Goal: Find contact information: Find contact information

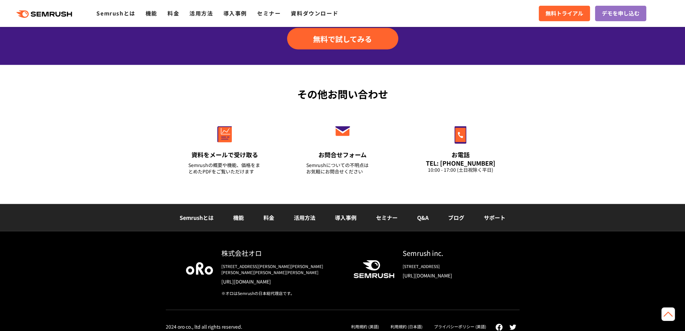
click at [498, 287] on div ".cls-1 {fill: #fff;} Semrush inc. [STREET_ADDRESS] [URL][DOMAIN_NAME]" at bounding box center [421, 272] width 157 height 48
click at [441, 276] on link "[URL][DOMAIN_NAME]" at bounding box center [450, 275] width 97 height 7
drag, startPoint x: 503, startPoint y: 277, endPoint x: 400, endPoint y: 276, distance: 102.7
click at [400, 276] on div "株式会社オロ [STREET_ADDRESS][PERSON_NAME][PERSON_NAME][PERSON_NAME][PERSON_NAME][PER…" at bounding box center [343, 279] width 354 height 62
copy link "[URL][DOMAIN_NAME]"
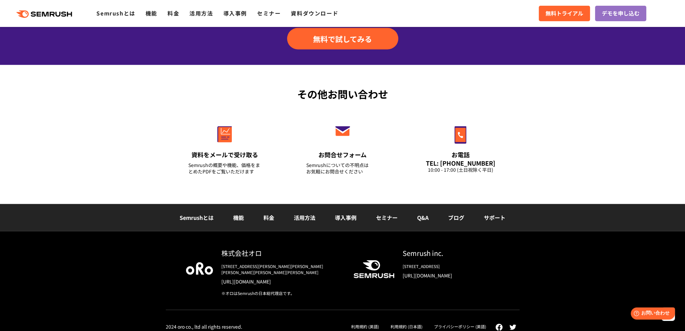
click at [580, 205] on div "Semrushとは 機能 料金 活用方法 導入事例 セミナー Q&A ブログ サポート" at bounding box center [342, 218] width 685 height 28
drag, startPoint x: 498, startPoint y: 271, endPoint x: 496, endPoint y: 273, distance: 3.6
click at [498, 271] on div "Semrush inc. [STREET_ADDRESS] [URL][DOMAIN_NAME]" at bounding box center [446, 266] width 105 height 36
drag, startPoint x: 491, startPoint y: 279, endPoint x: 401, endPoint y: 275, distance: 89.6
click at [401, 275] on div "Semrush inc. [STREET_ADDRESS] [URL][DOMAIN_NAME]" at bounding box center [446, 266] width 105 height 36
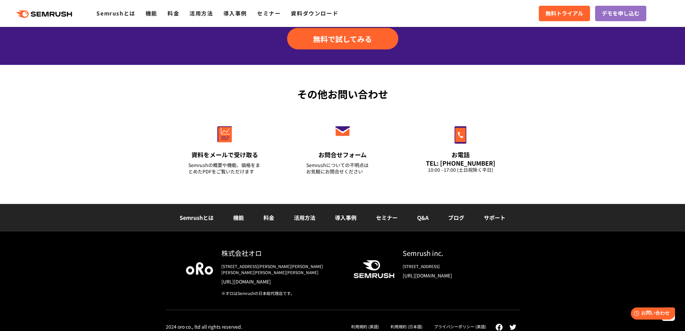
click at [496, 280] on div "Semrush inc. [STREET_ADDRESS] [URL][DOMAIN_NAME]" at bounding box center [446, 266] width 105 height 36
click at [490, 276] on link "[URL][DOMAIN_NAME]" at bounding box center [450, 275] width 97 height 7
click at [579, 290] on div "株式会社オロ [STREET_ADDRESS][PERSON_NAME][PERSON_NAME][PERSON_NAME][PERSON_NAME][PER…" at bounding box center [342, 284] width 685 height 106
click at [497, 276] on link "[URL][DOMAIN_NAME]" at bounding box center [450, 275] width 97 height 7
click at [528, 287] on div "株式会社オロ [STREET_ADDRESS][PERSON_NAME][PERSON_NAME][PERSON_NAME][PERSON_NAME][PER…" at bounding box center [342, 284] width 685 height 106
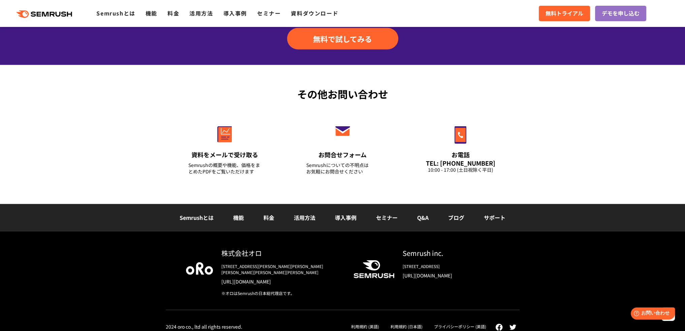
drag, startPoint x: 401, startPoint y: 274, endPoint x: 500, endPoint y: 275, distance: 98.7
click at [500, 275] on div "株式会社オロ [STREET_ADDRESS][PERSON_NAME][PERSON_NAME][PERSON_NAME][PERSON_NAME][PER…" at bounding box center [343, 279] width 354 height 62
copy link "[URL][DOMAIN_NAME]"
click at [571, 279] on div "株式会社オロ [STREET_ADDRESS][PERSON_NAME][PERSON_NAME][PERSON_NAME][PERSON_NAME][PER…" at bounding box center [342, 284] width 685 height 106
